Goal: Information Seeking & Learning: Learn about a topic

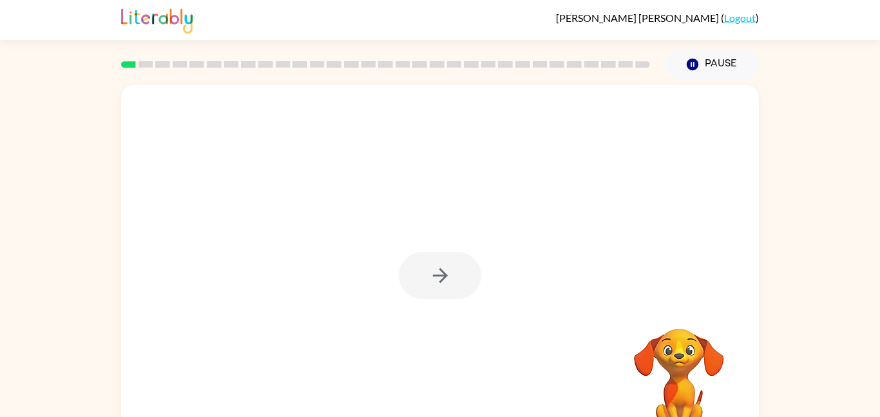
click at [405, 258] on div at bounding box center [440, 275] width 82 height 47
click at [428, 275] on div at bounding box center [440, 275] width 82 height 47
click at [429, 275] on icon "button" at bounding box center [440, 275] width 23 height 23
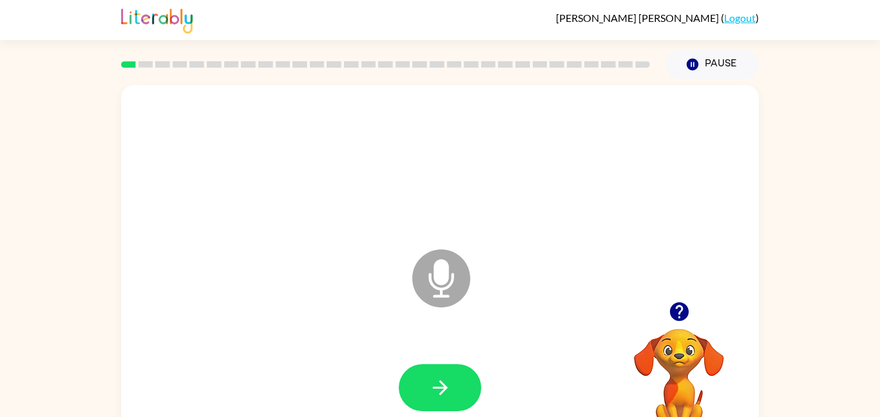
click at [438, 280] on icon "Microphone The Microphone is here when it is your turn to talk" at bounding box center [505, 294] width 193 height 97
click at [435, 364] on button "button" at bounding box center [440, 387] width 82 height 47
click at [447, 387] on icon "button" at bounding box center [440, 387] width 23 height 23
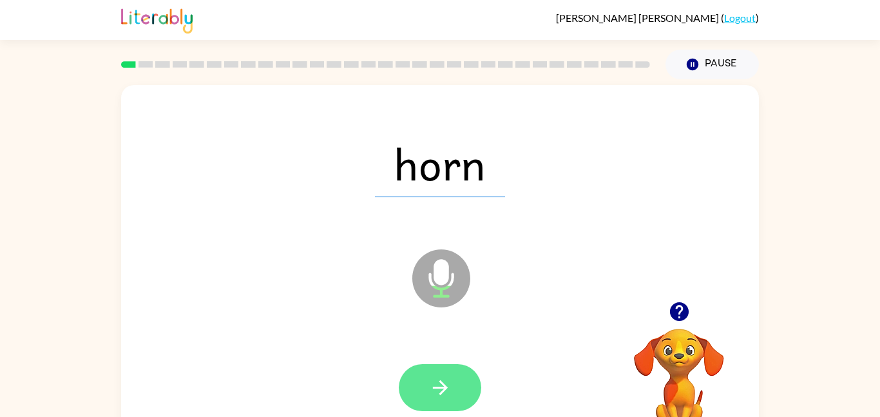
click at [463, 392] on button "button" at bounding box center [440, 387] width 82 height 47
click at [444, 392] on icon "button" at bounding box center [440, 387] width 23 height 23
click at [444, 391] on icon "button" at bounding box center [440, 387] width 23 height 23
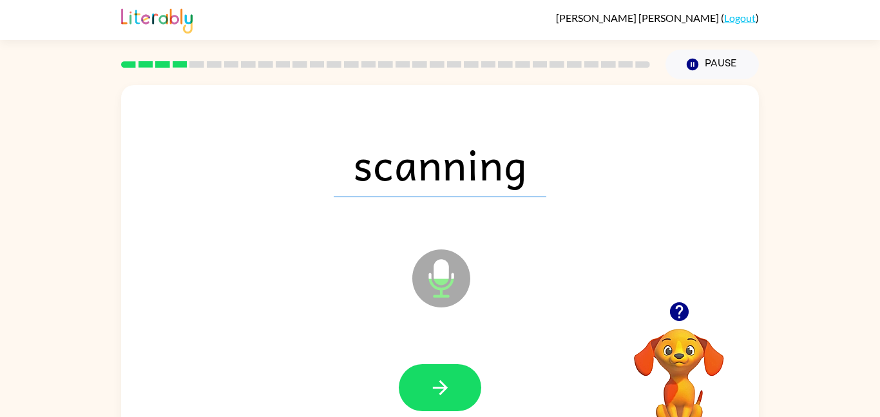
click at [444, 391] on icon "button" at bounding box center [440, 387] width 23 height 23
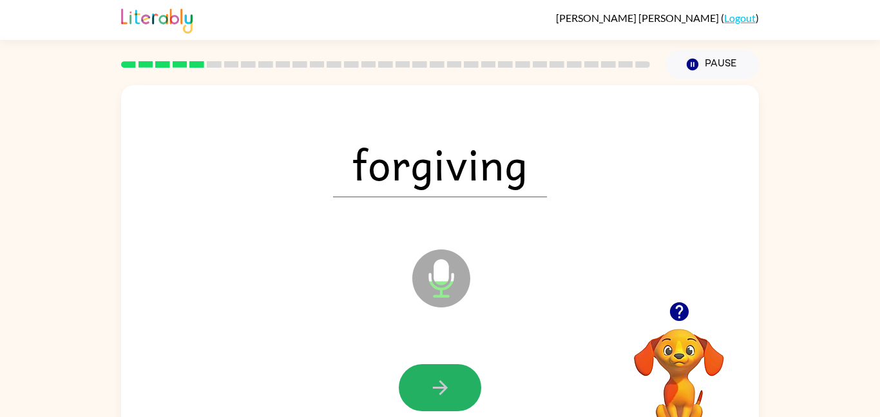
click at [444, 391] on icon "button" at bounding box center [440, 387] width 23 height 23
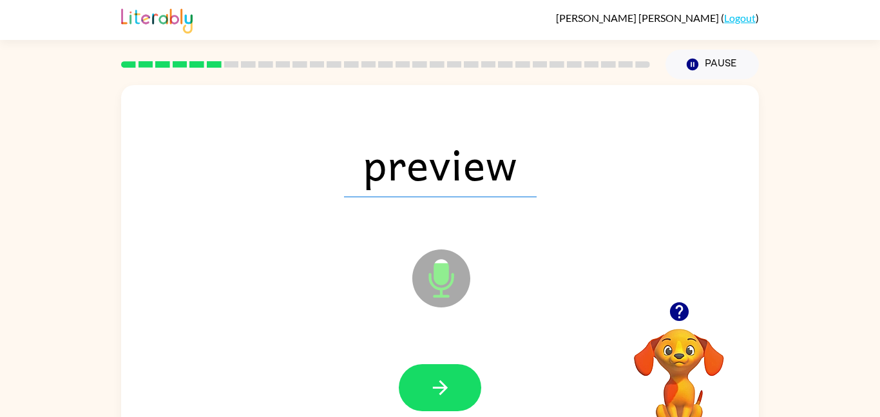
click at [444, 391] on icon "button" at bounding box center [440, 387] width 23 height 23
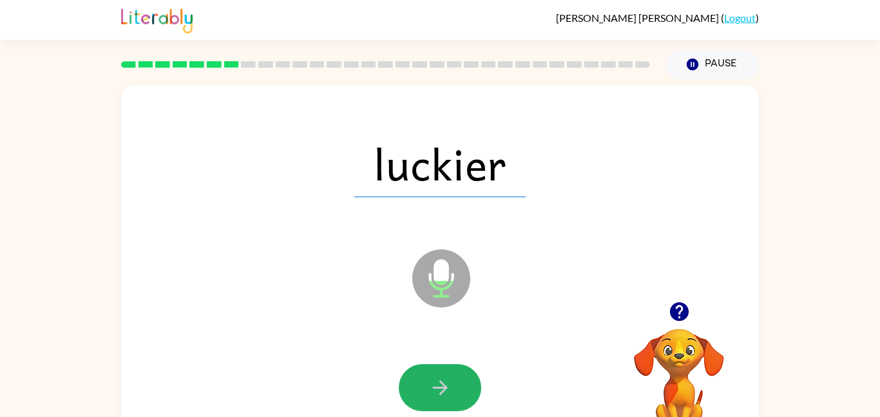
click at [444, 391] on icon "button" at bounding box center [440, 387] width 23 height 23
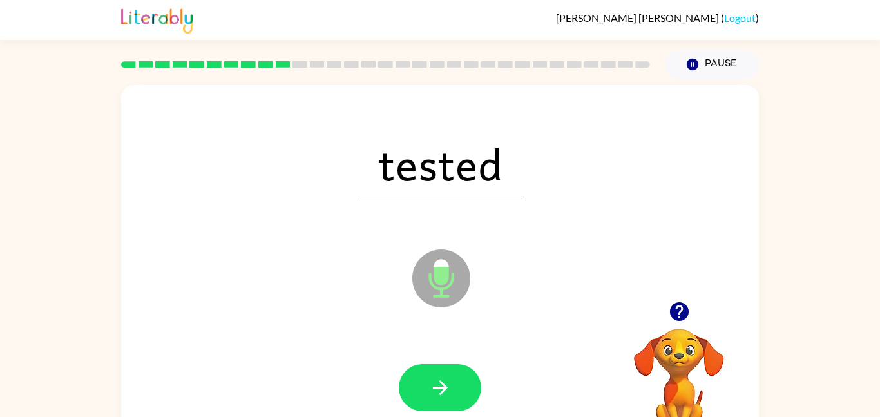
click at [444, 391] on icon "button" at bounding box center [440, 387] width 23 height 23
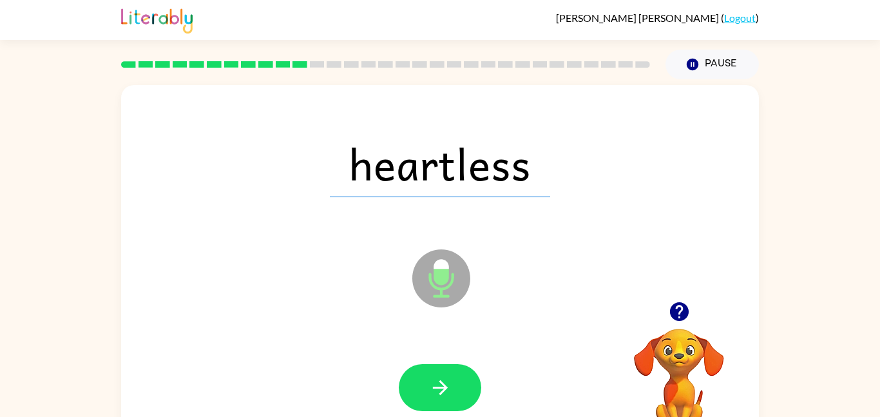
click at [444, 391] on icon "button" at bounding box center [440, 387] width 23 height 23
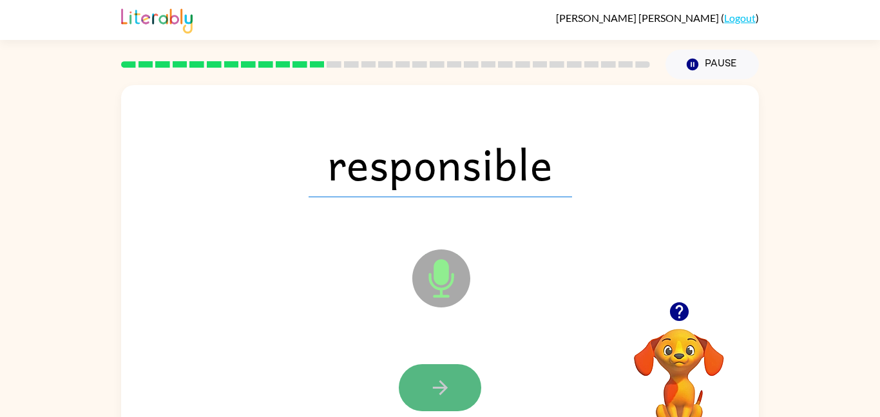
click at [444, 391] on icon "button" at bounding box center [440, 387] width 23 height 23
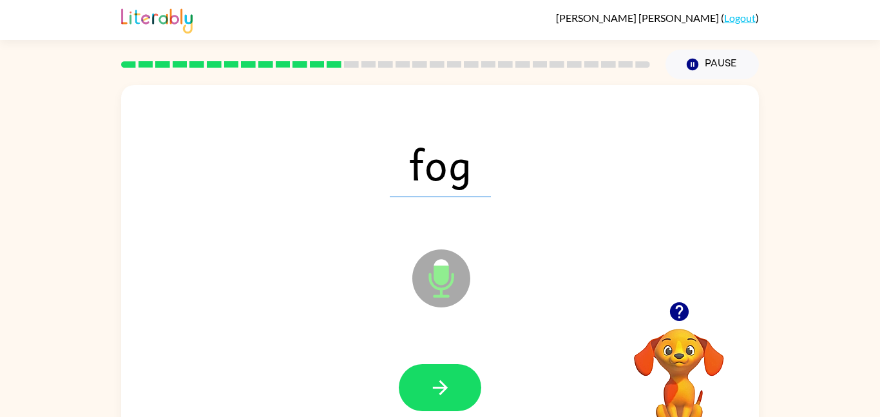
click at [444, 391] on icon "button" at bounding box center [440, 387] width 23 height 23
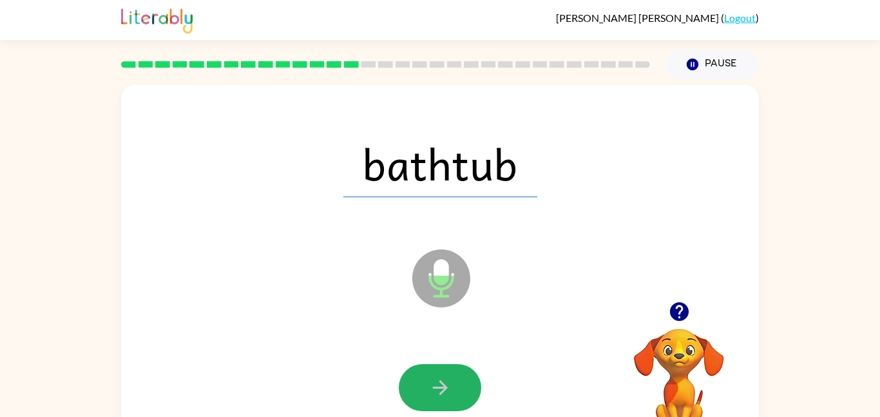
click at [444, 391] on icon "button" at bounding box center [440, 387] width 23 height 23
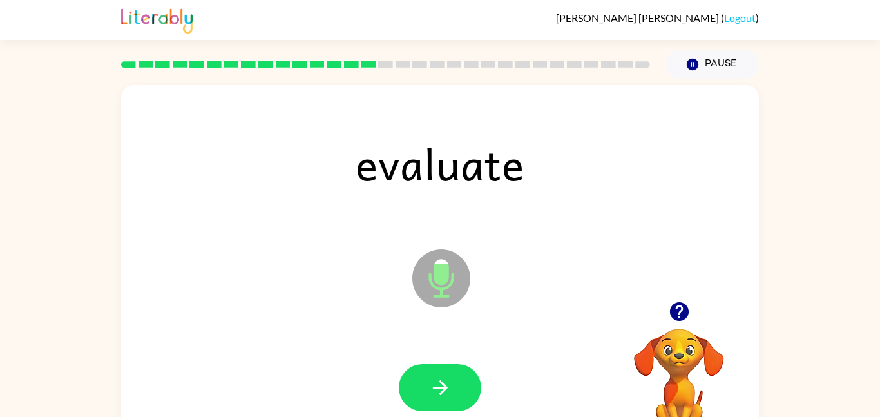
click at [444, 391] on icon "button" at bounding box center [440, 387] width 23 height 23
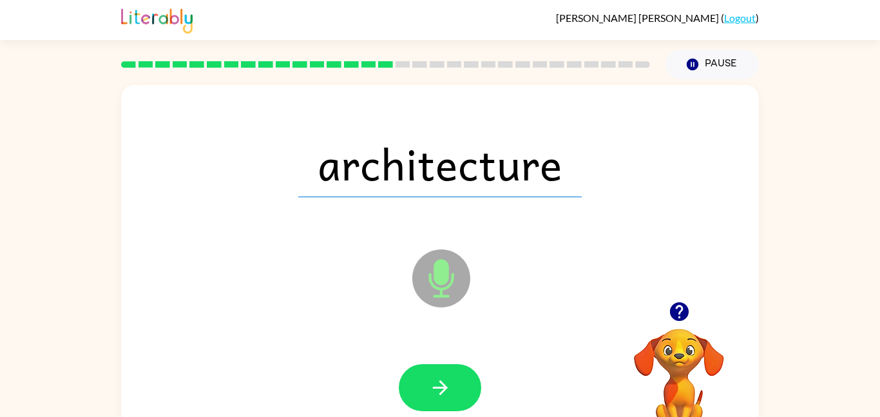
click at [444, 391] on icon "button" at bounding box center [440, 387] width 23 height 23
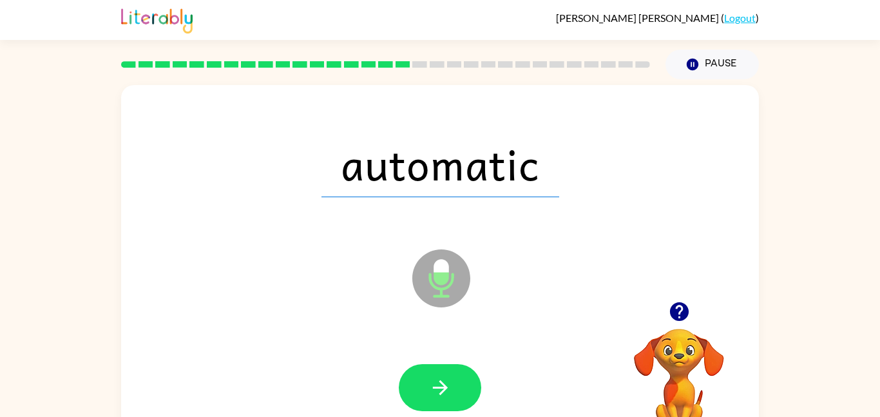
click at [444, 391] on icon "button" at bounding box center [440, 387] width 23 height 23
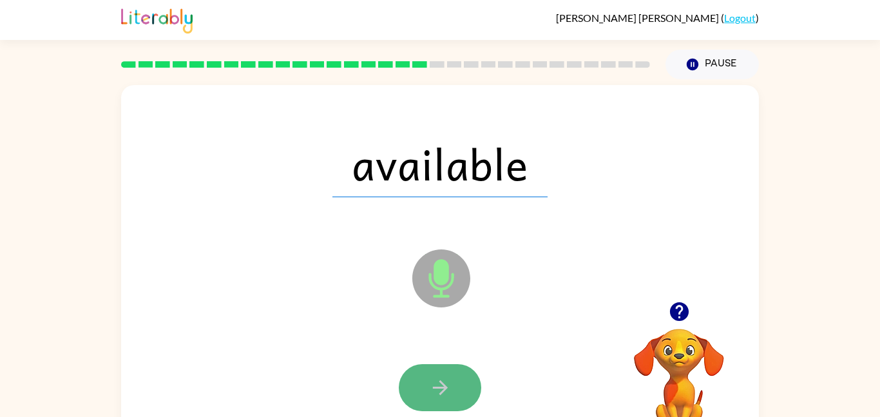
click at [444, 387] on icon "button" at bounding box center [439, 387] width 15 height 15
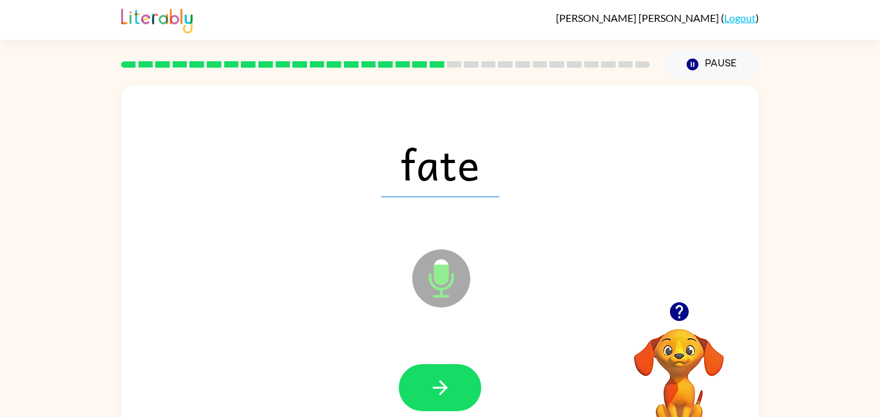
click at [444, 387] on icon "button" at bounding box center [439, 387] width 15 height 15
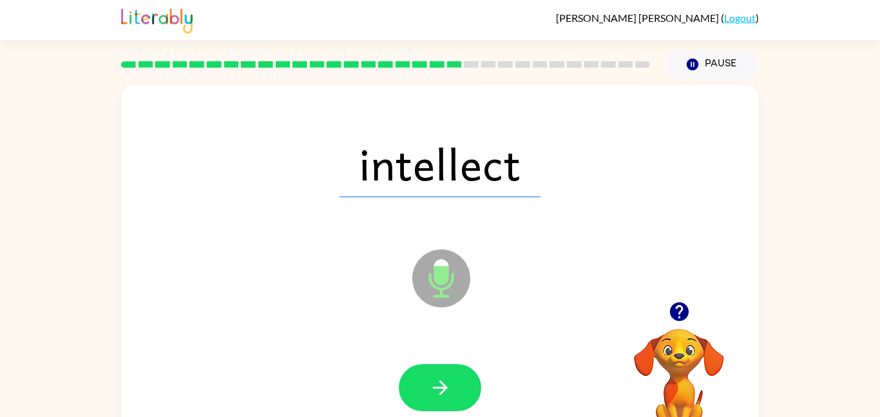
click at [444, 387] on icon "button" at bounding box center [439, 387] width 15 height 15
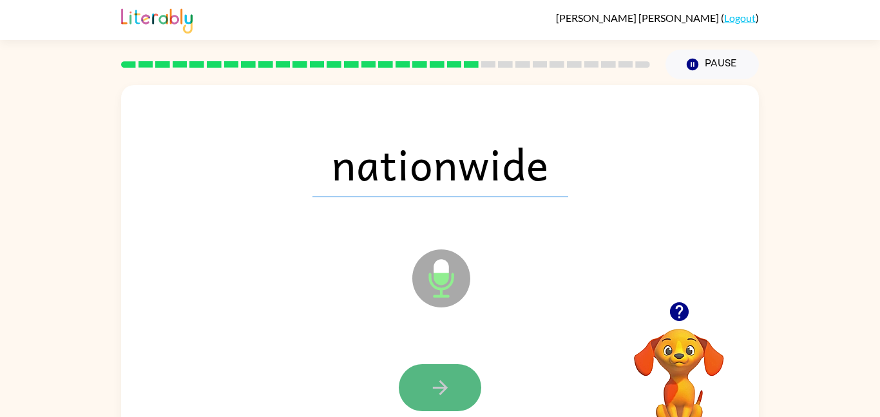
click at [445, 387] on icon "button" at bounding box center [439, 387] width 15 height 15
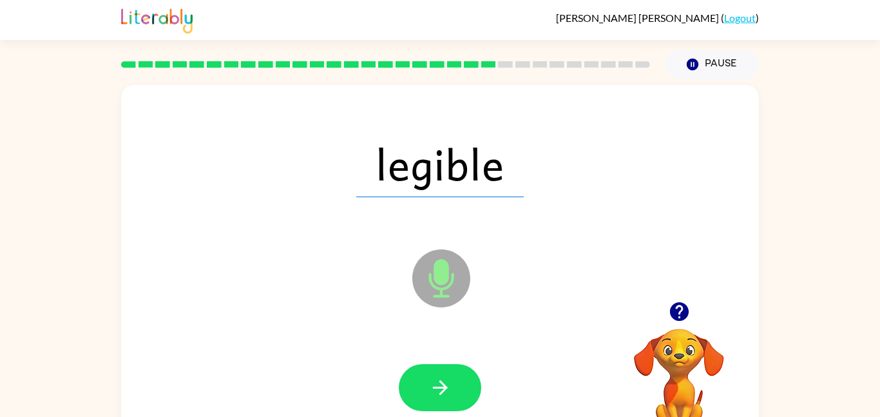
click at [445, 387] on icon "button" at bounding box center [439, 387] width 15 height 15
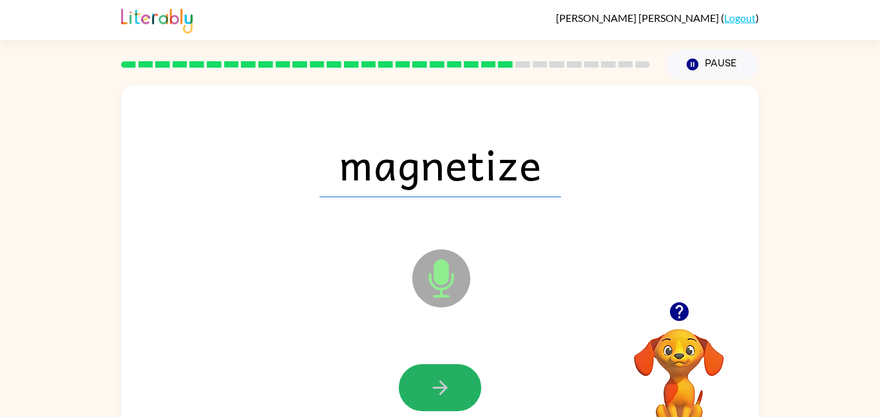
click at [445, 387] on icon "button" at bounding box center [439, 387] width 15 height 15
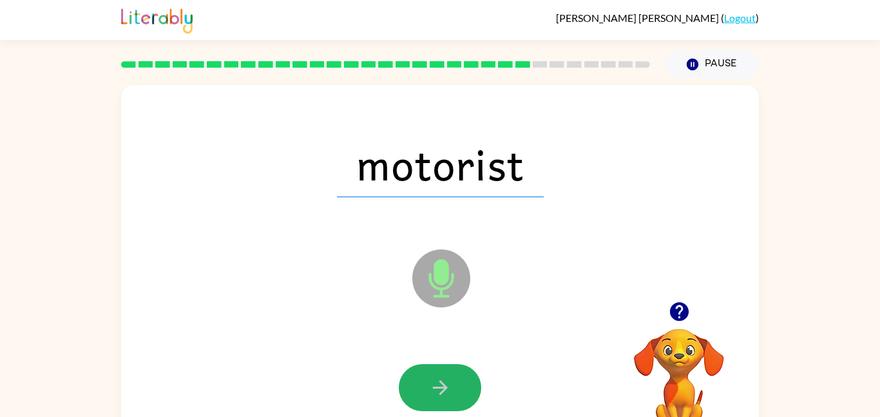
click at [445, 387] on icon "button" at bounding box center [439, 387] width 15 height 15
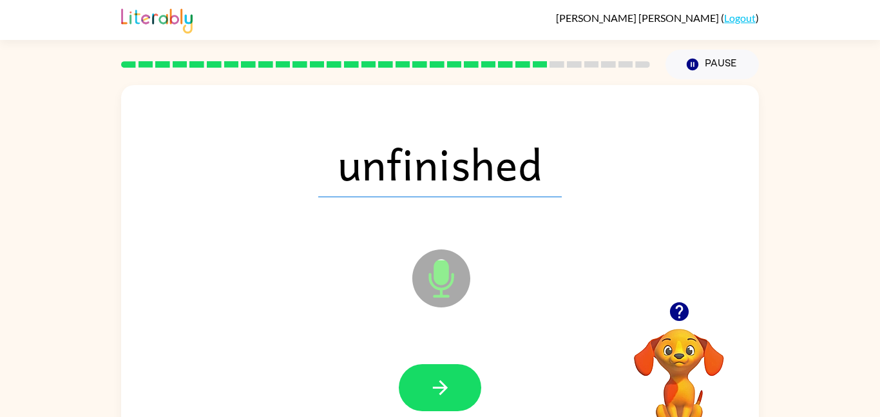
click at [445, 387] on icon "button" at bounding box center [439, 387] width 15 height 15
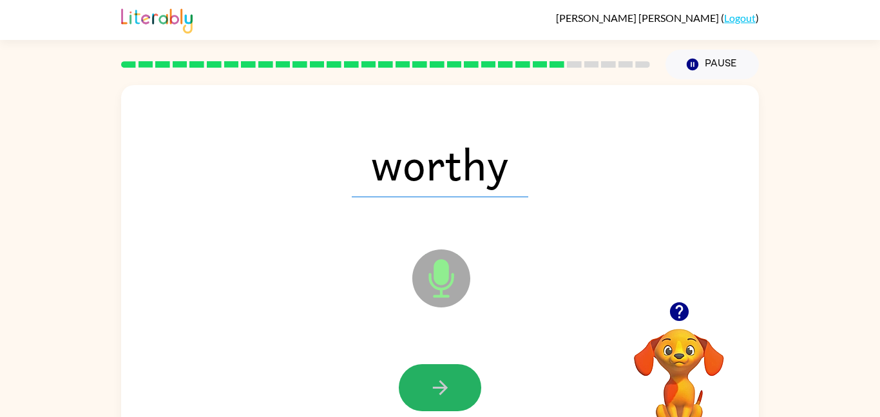
click at [445, 387] on icon "button" at bounding box center [439, 387] width 15 height 15
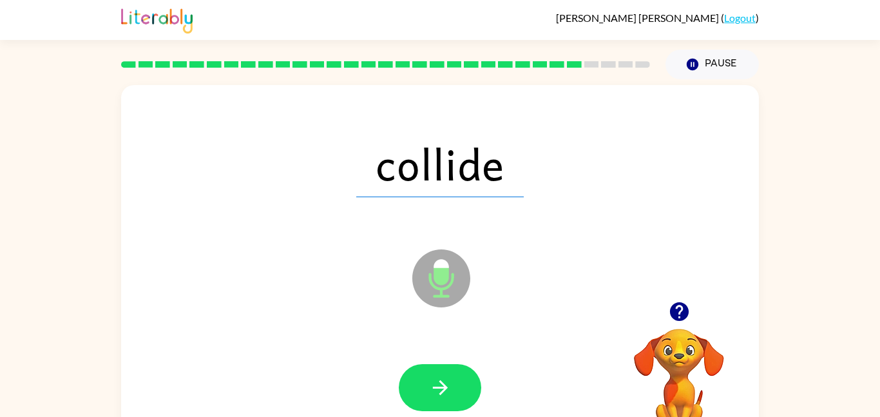
click at [445, 387] on icon "button" at bounding box center [439, 387] width 15 height 15
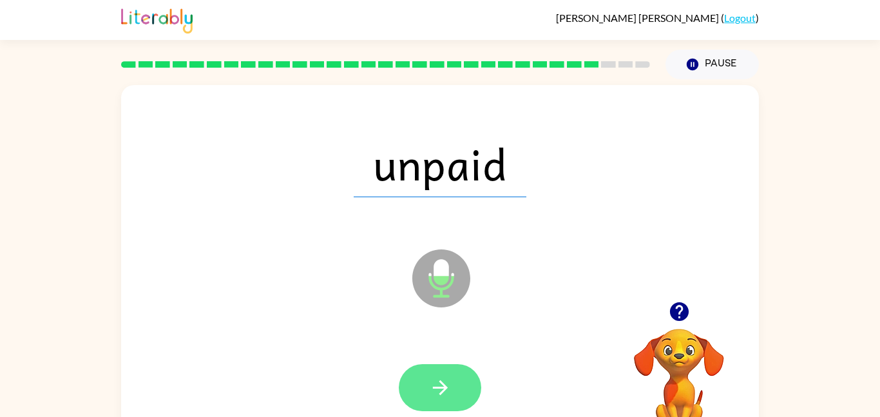
click at [443, 387] on icon "button" at bounding box center [439, 387] width 15 height 15
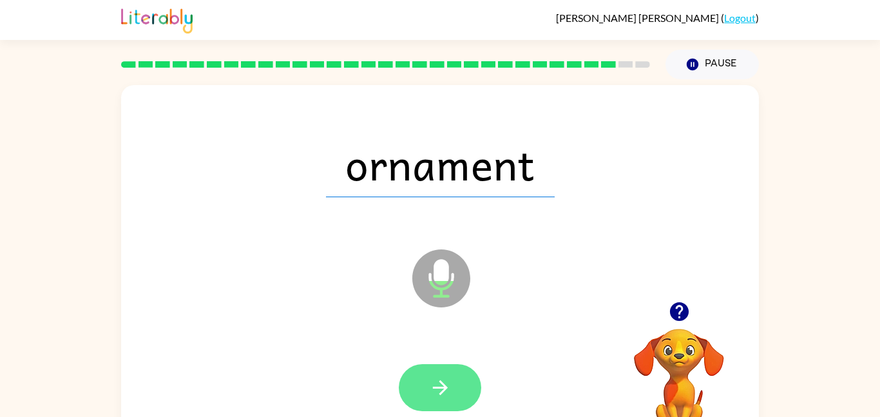
click at [445, 401] on button "button" at bounding box center [440, 387] width 82 height 47
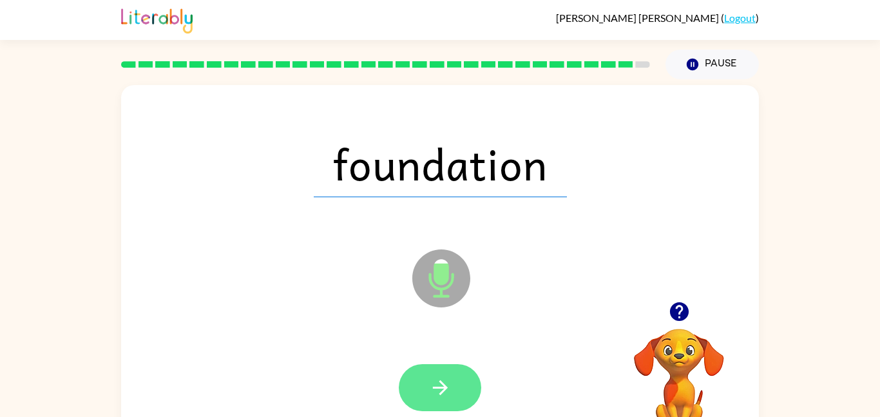
click at [438, 394] on icon "button" at bounding box center [440, 387] width 23 height 23
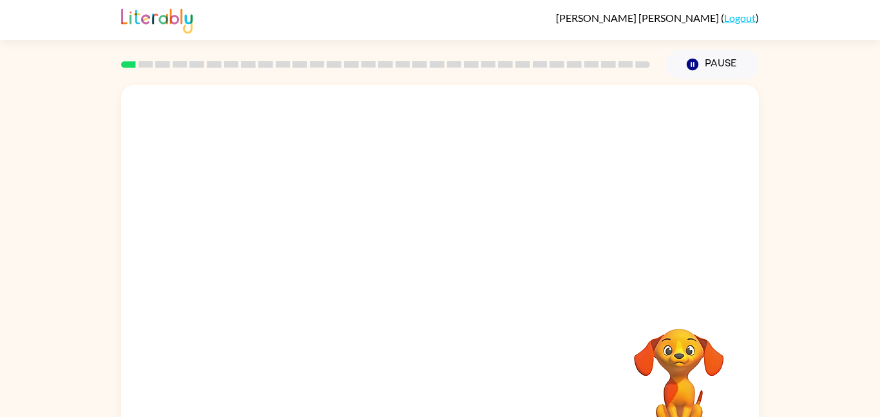
click at [407, 206] on video "Your browser must support playing .mp4 files to use Literably. Please try using…" at bounding box center [440, 193] width 638 height 217
click at [401, 201] on video "Your browser must support playing .mp4 files to use Literably. Please try using…" at bounding box center [440, 193] width 638 height 217
click at [400, 202] on video "Your browser must support playing .mp4 files to use Literably. Please try using…" at bounding box center [440, 193] width 638 height 217
click at [408, 204] on video "Your browser must support playing .mp4 files to use Literably. Please try using…" at bounding box center [440, 193] width 638 height 217
click at [461, 235] on video "Your browser must support playing .mp4 files to use Literably. Please try using…" at bounding box center [440, 193] width 638 height 217
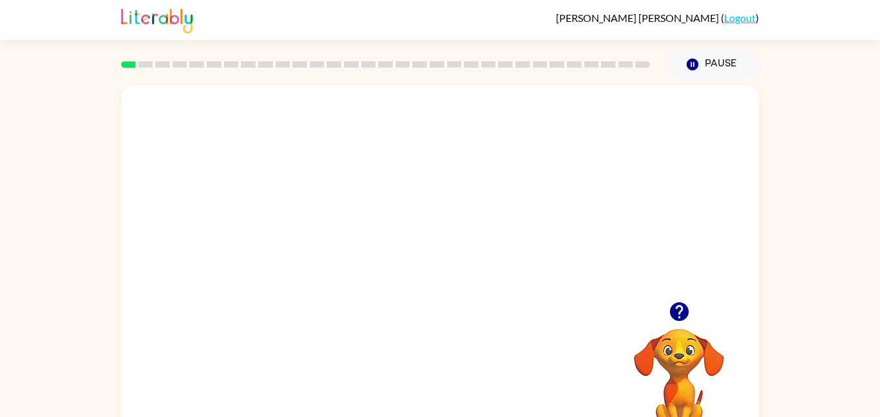
click at [508, 206] on video "Your browser must support playing .mp4 files to use Literably. Please try using…" at bounding box center [440, 193] width 638 height 217
click at [584, 166] on video "Your browser must support playing .mp4 files to use Literably. Please try using…" at bounding box center [440, 193] width 638 height 217
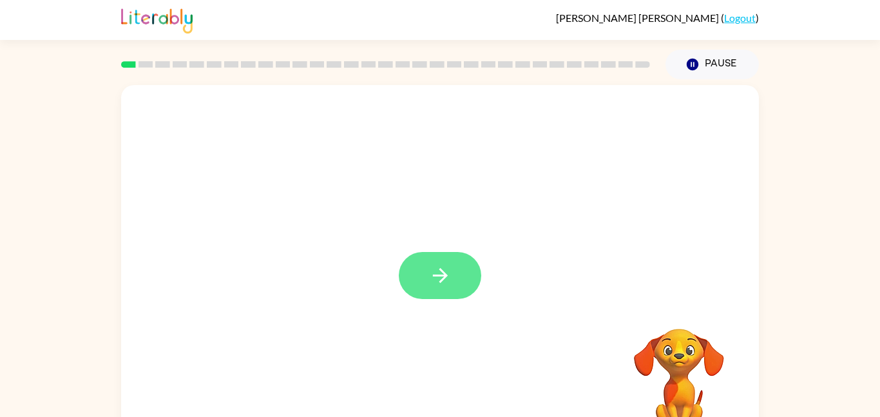
click at [449, 270] on icon "button" at bounding box center [440, 275] width 23 height 23
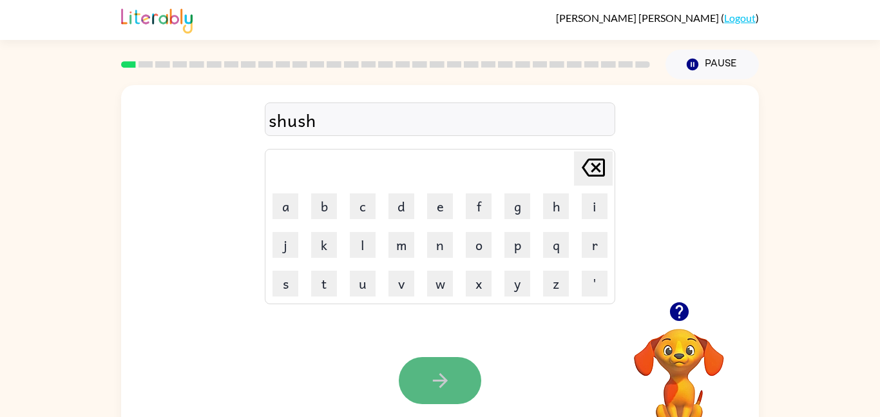
click at [429, 394] on button "button" at bounding box center [440, 380] width 82 height 47
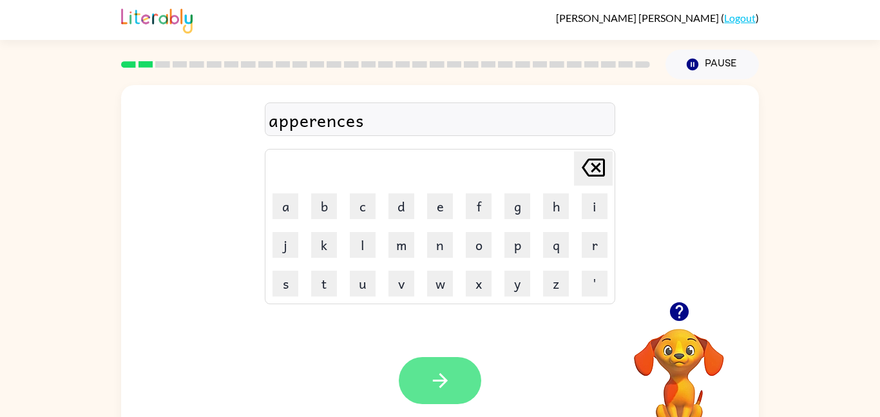
click at [430, 385] on icon "button" at bounding box center [440, 380] width 23 height 23
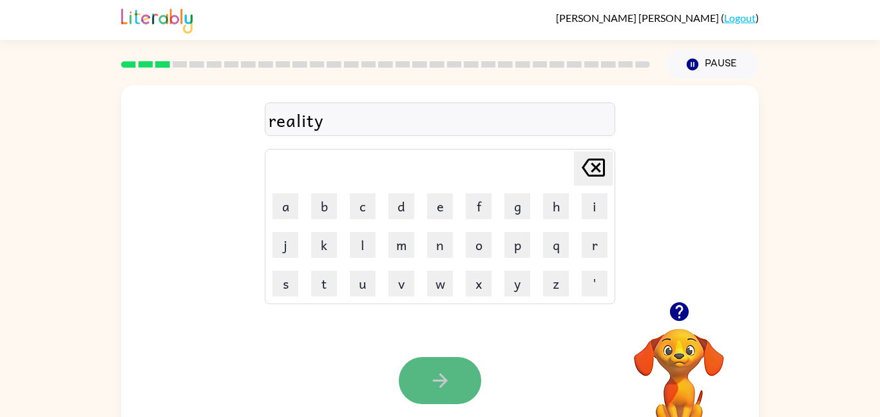
click at [458, 388] on button "button" at bounding box center [440, 380] width 82 height 47
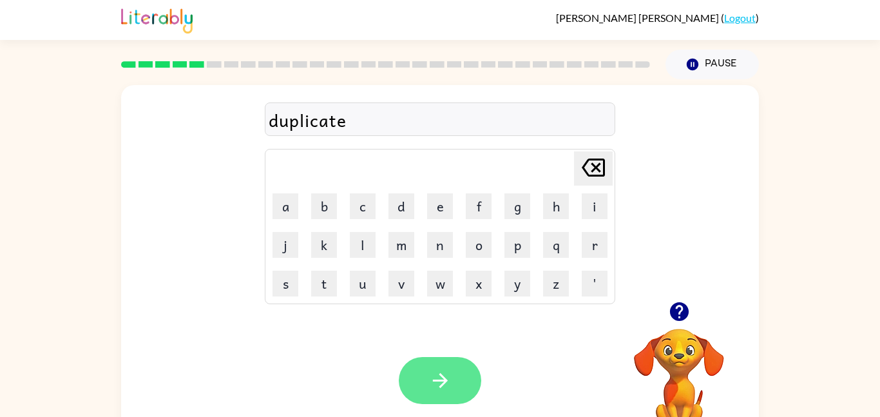
click at [450, 363] on button "button" at bounding box center [440, 380] width 82 height 47
click at [451, 379] on icon "button" at bounding box center [440, 380] width 23 height 23
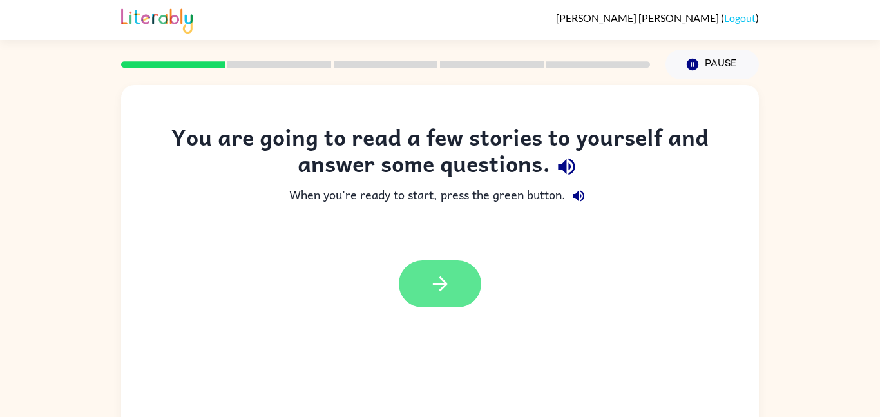
click at [423, 280] on button "button" at bounding box center [440, 283] width 82 height 47
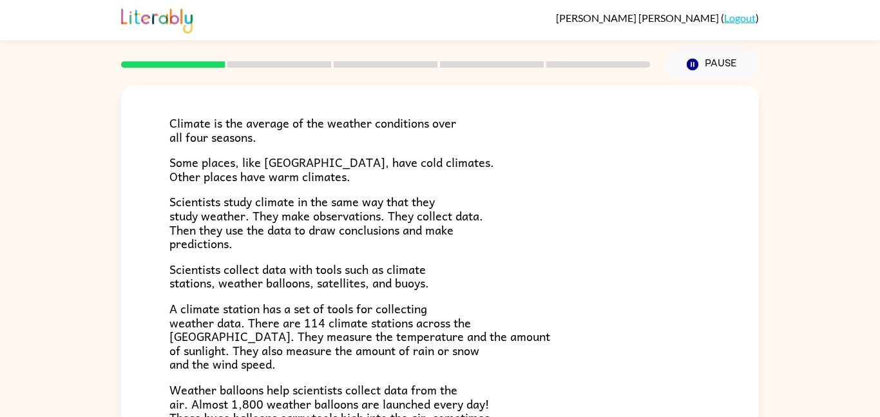
scroll to position [81, 0]
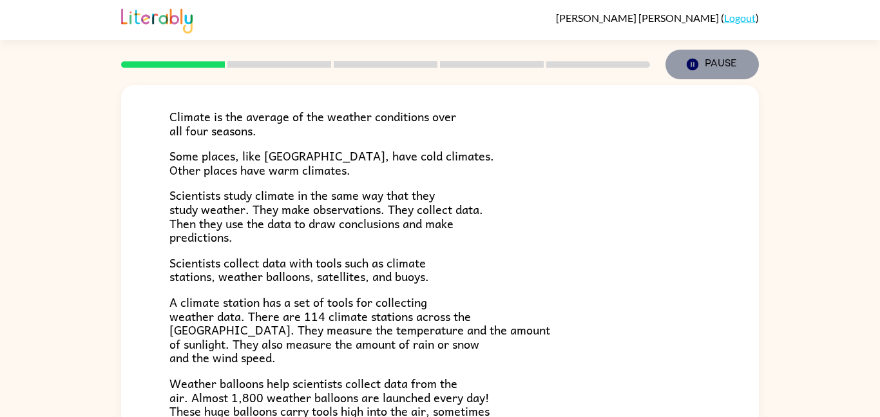
click at [693, 66] on icon "button" at bounding box center [693, 65] width 12 height 12
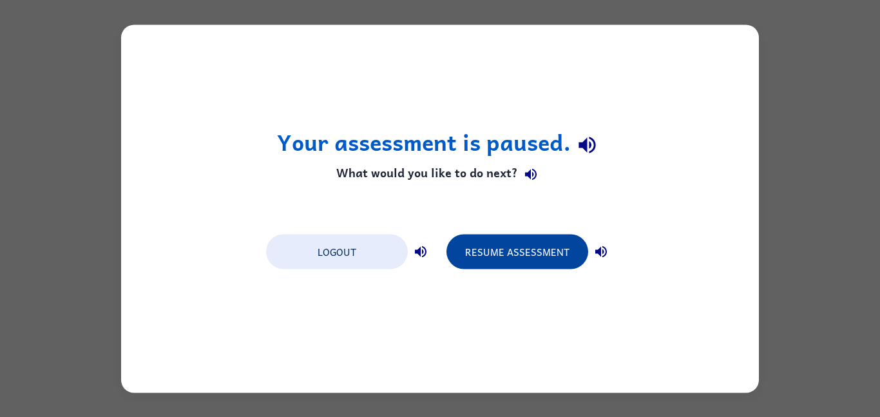
click at [481, 255] on button "Resume Assessment" at bounding box center [518, 251] width 142 height 35
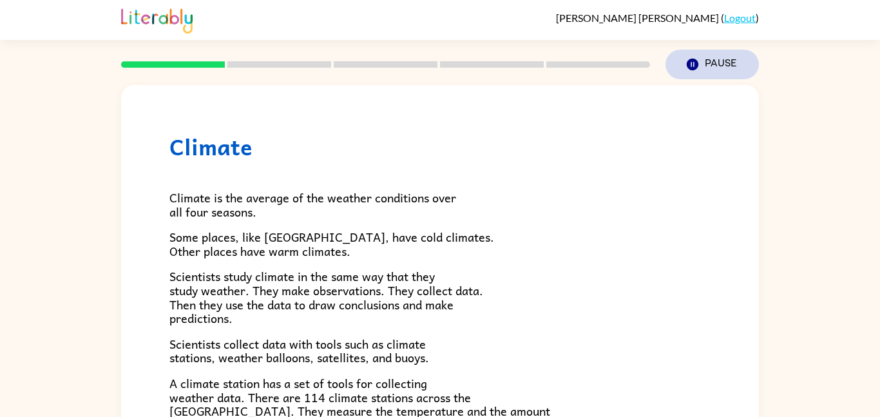
click at [711, 57] on button "Pause Pause" at bounding box center [712, 65] width 93 height 30
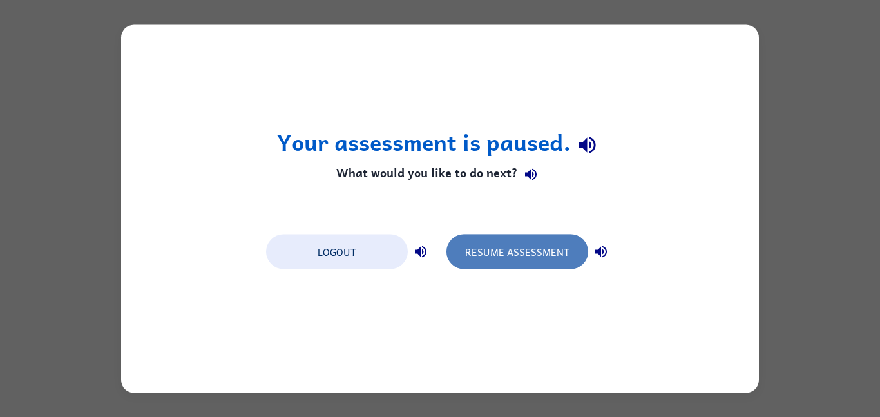
click at [516, 255] on button "Resume Assessment" at bounding box center [518, 251] width 142 height 35
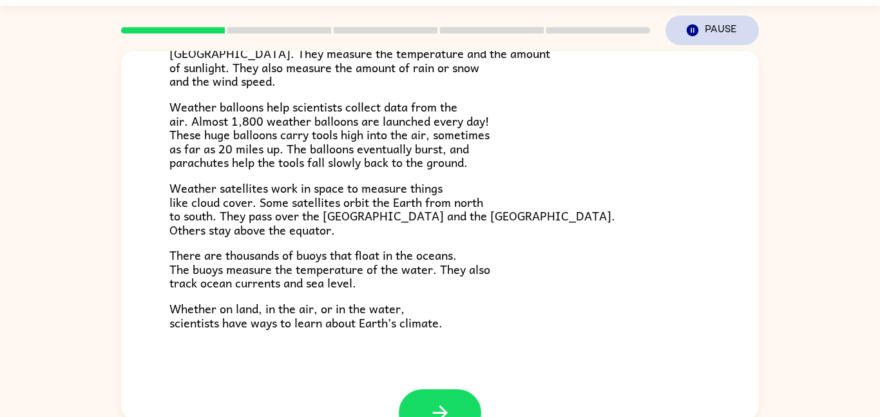
scroll to position [360, 0]
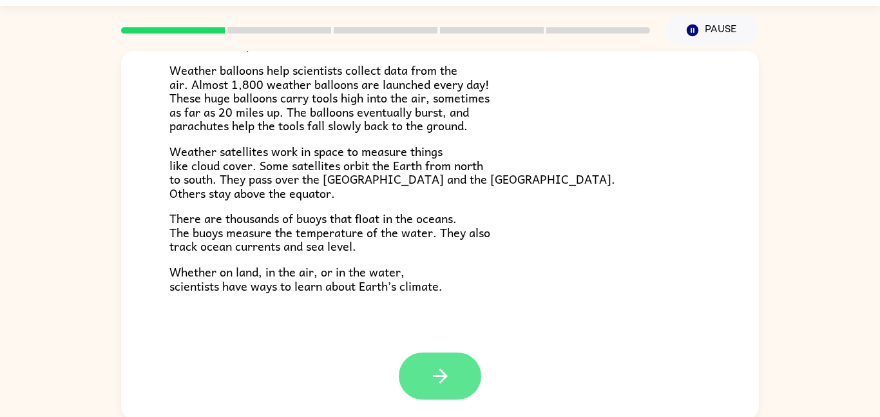
click at [454, 380] on button "button" at bounding box center [440, 376] width 82 height 47
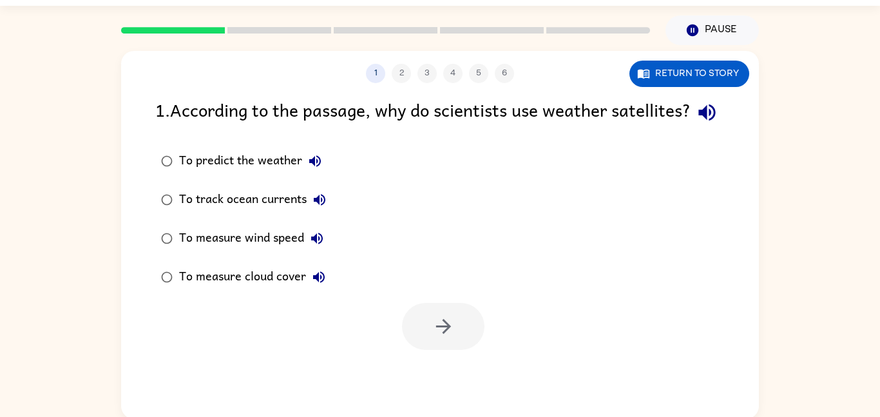
scroll to position [0, 0]
click at [253, 174] on div "To predict the weather" at bounding box center [253, 161] width 149 height 26
click at [443, 338] on icon "button" at bounding box center [443, 326] width 23 height 23
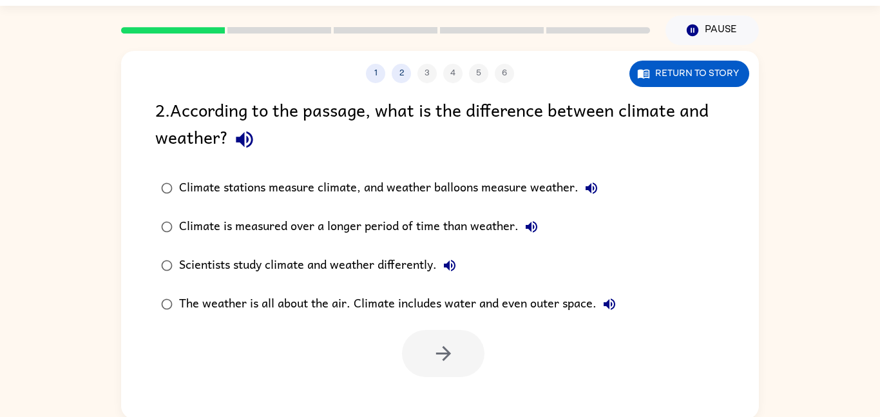
click at [351, 229] on div "Climate is measured over a longer period of time than weather." at bounding box center [361, 227] width 365 height 26
click at [439, 358] on icon "button" at bounding box center [443, 353] width 23 height 23
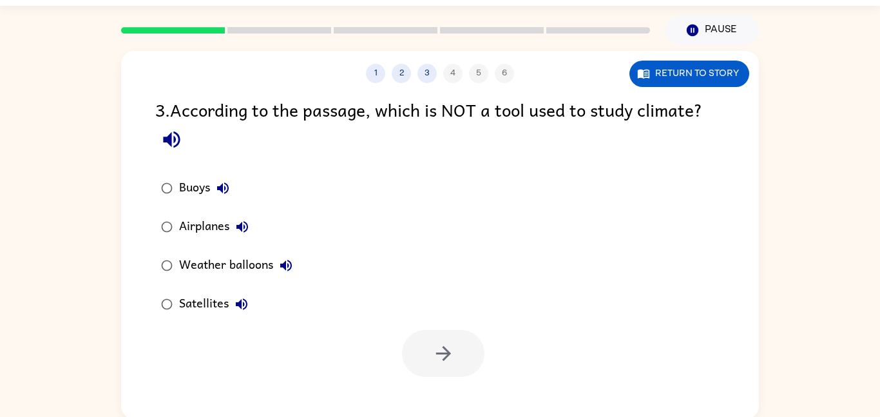
click at [226, 222] on div "Airplanes" at bounding box center [217, 227] width 76 height 26
click at [434, 362] on icon "button" at bounding box center [443, 353] width 23 height 23
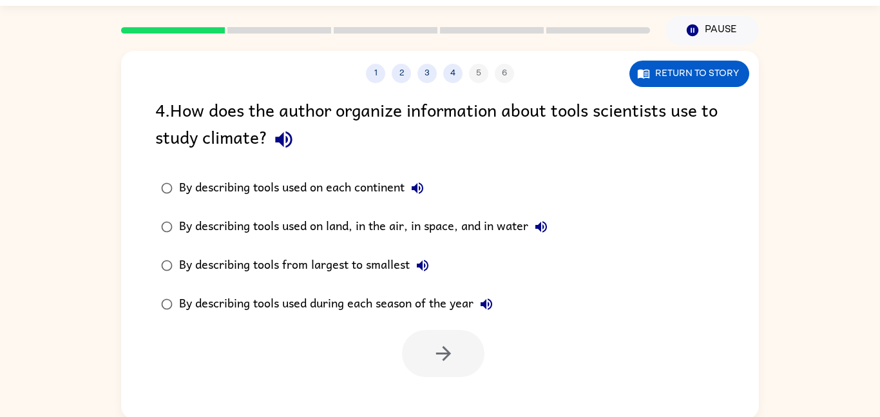
click at [296, 184] on div "By describing tools used on each continent" at bounding box center [304, 188] width 251 height 26
click at [445, 361] on icon "button" at bounding box center [443, 353] width 23 height 23
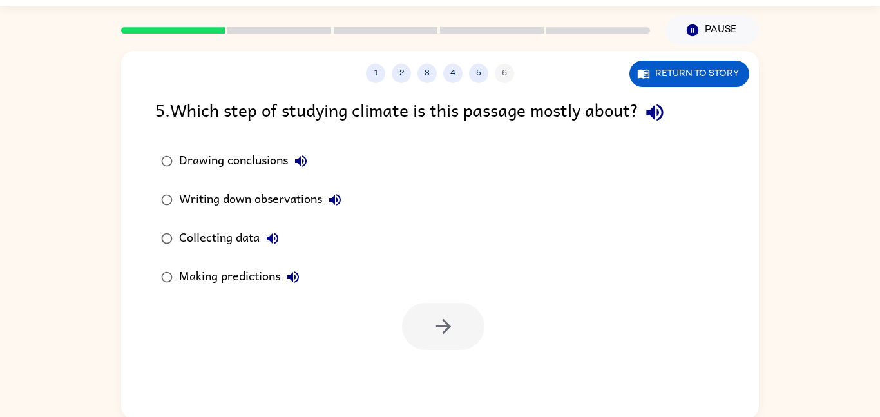
click at [658, 113] on icon "button" at bounding box center [654, 112] width 17 height 17
click at [240, 239] on div "Collecting data" at bounding box center [232, 239] width 106 height 26
click at [427, 311] on button "button" at bounding box center [443, 326] width 82 height 47
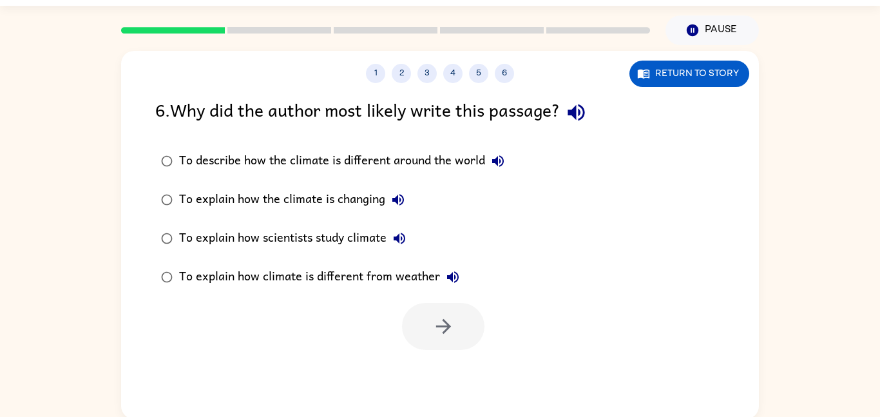
click at [585, 110] on icon "button" at bounding box center [576, 112] width 17 height 17
click at [360, 156] on div "To describe how the climate is different around the world" at bounding box center [345, 161] width 332 height 26
click at [434, 307] on button "button" at bounding box center [443, 326] width 82 height 47
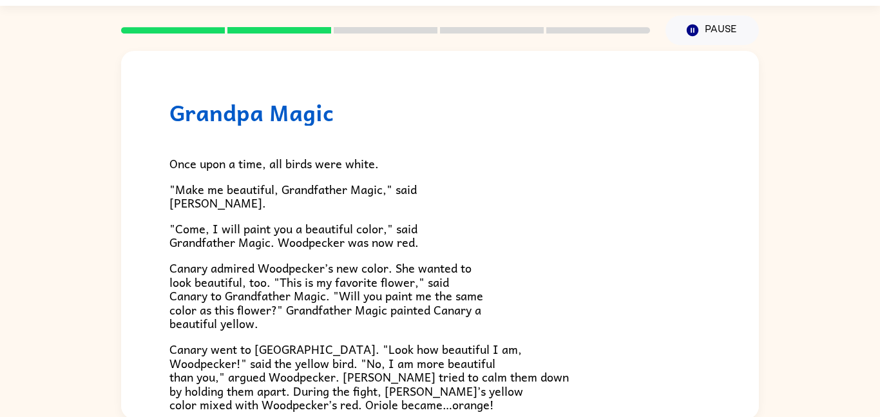
scroll to position [333, 0]
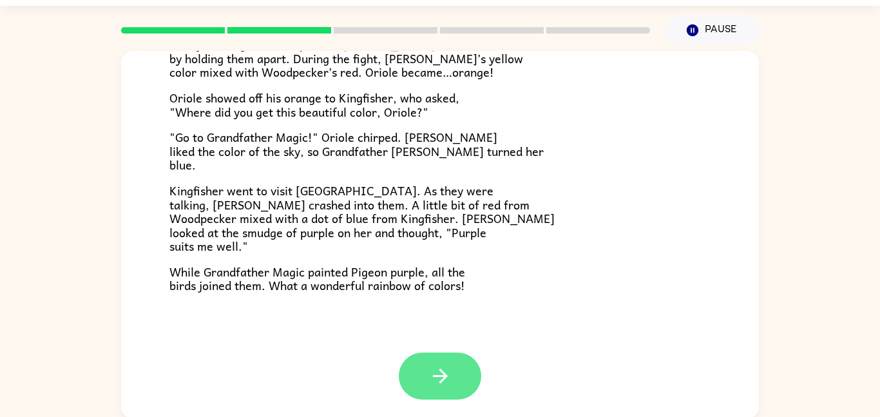
click at [445, 385] on icon "button" at bounding box center [440, 376] width 23 height 23
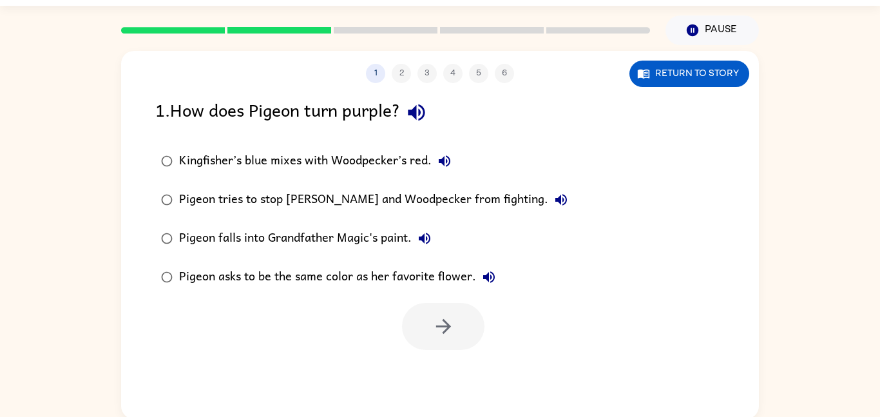
click at [421, 115] on icon "button" at bounding box center [416, 112] width 17 height 17
